Goal: Connect with others: Share content

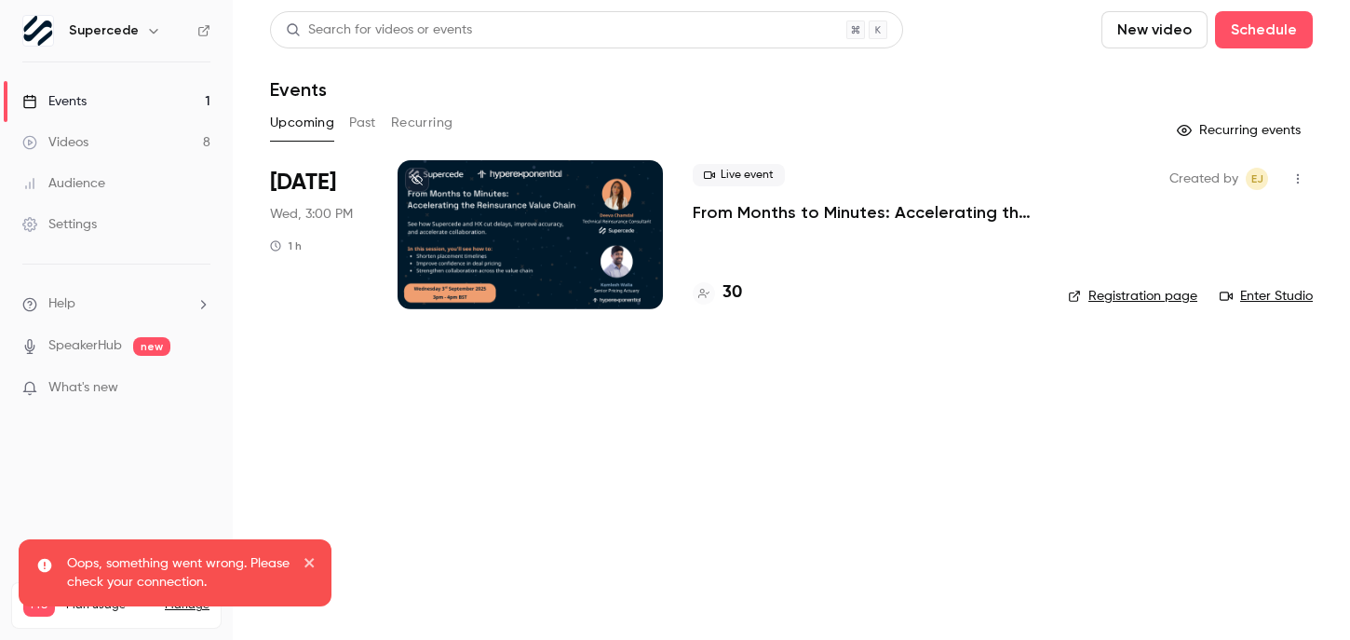
click at [1281, 292] on link "Enter Studio" at bounding box center [1266, 296] width 93 height 19
click at [1301, 172] on icon "button" at bounding box center [1298, 178] width 15 height 13
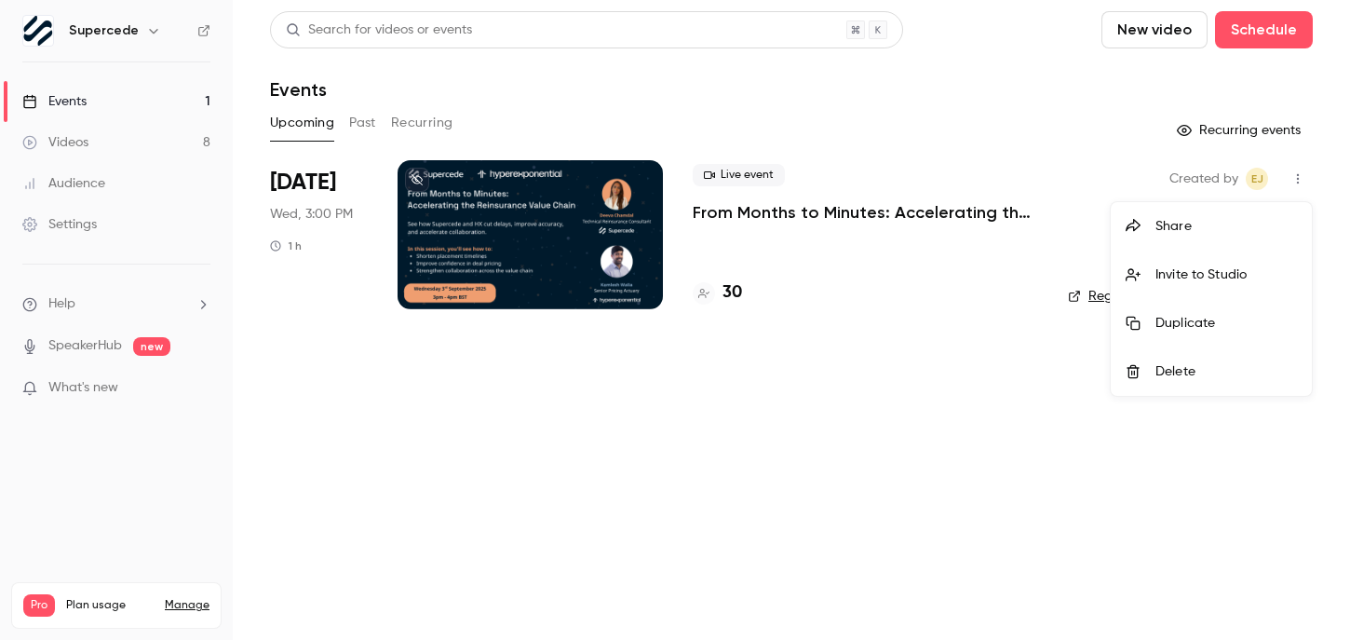
click at [1225, 276] on div "Invite to Studio" at bounding box center [1227, 274] width 142 height 19
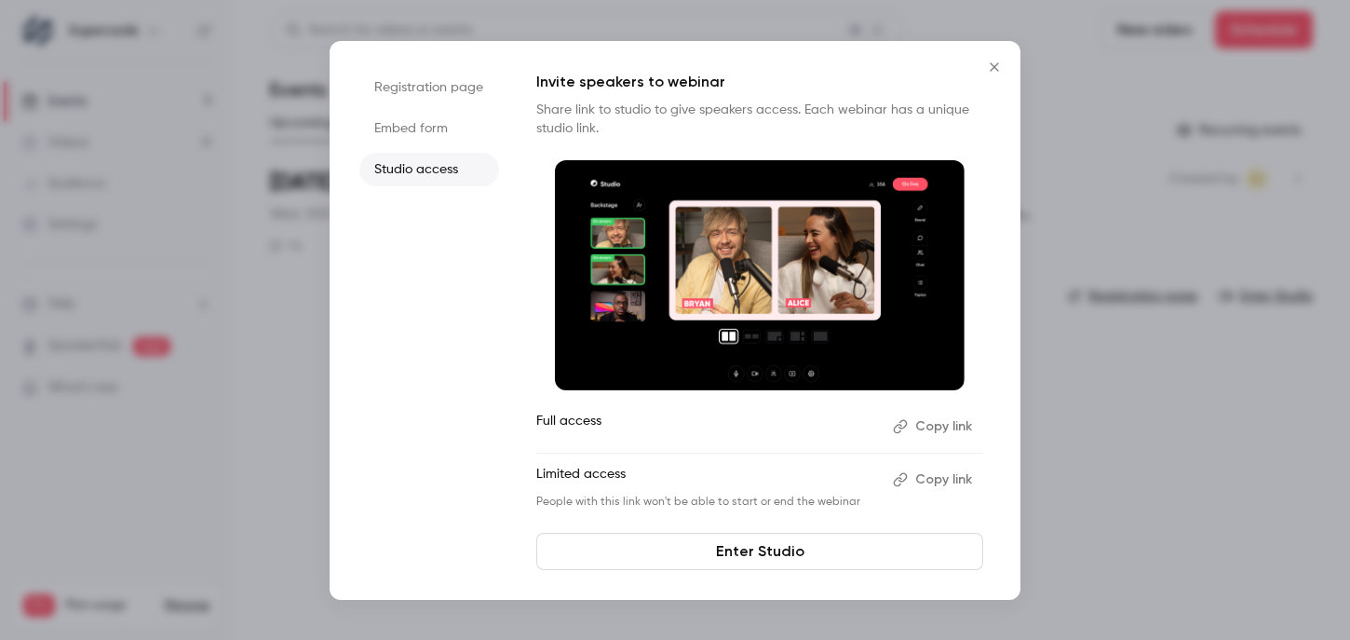
click at [930, 480] on button "Copy link" at bounding box center [935, 480] width 98 height 30
click at [1117, 481] on div at bounding box center [675, 320] width 1350 height 640
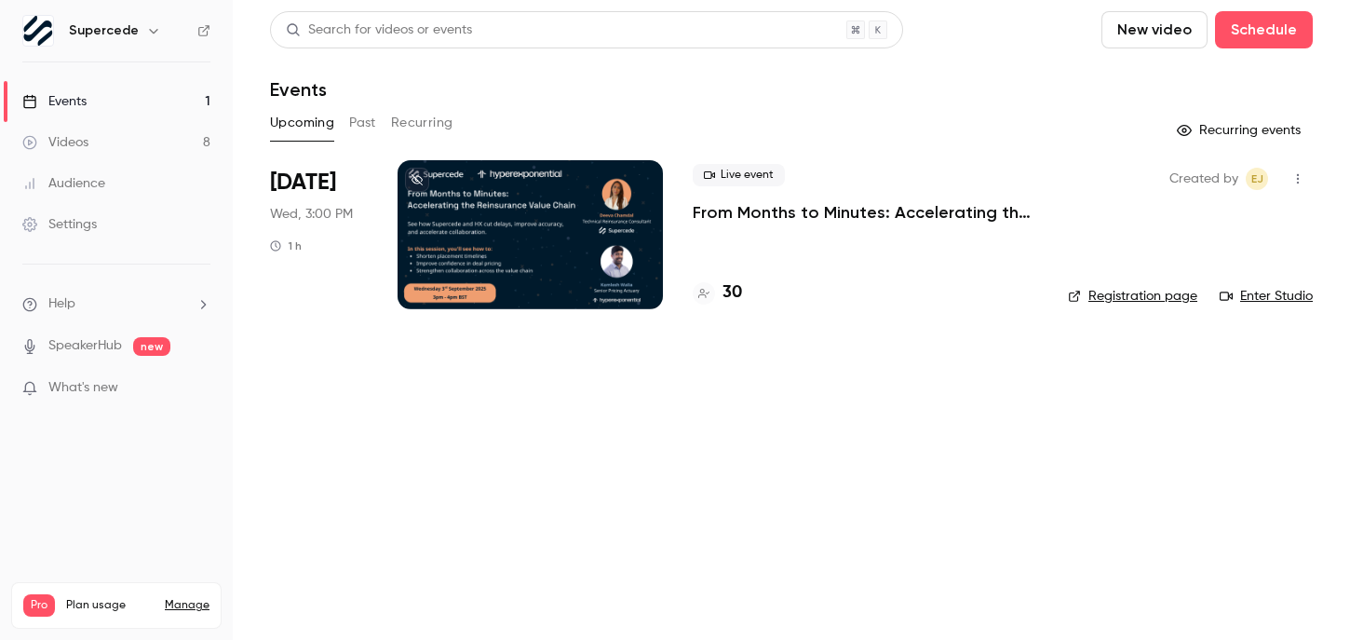
click at [1274, 296] on link "Enter Studio" at bounding box center [1266, 296] width 93 height 19
